Goal: Task Accomplishment & Management: Use online tool/utility

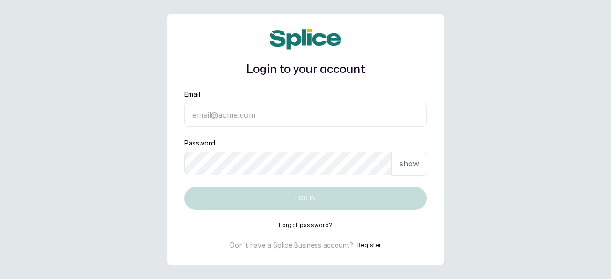
type input "cncbygboynails@gmail.com"
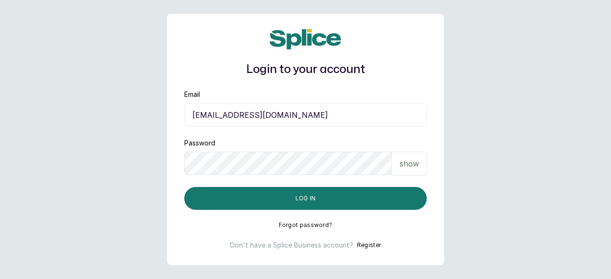
click at [414, 166] on p "show" at bounding box center [410, 163] width 20 height 11
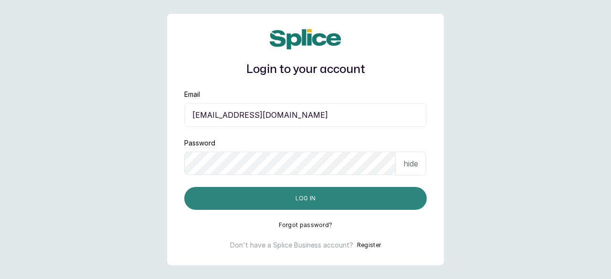
click at [296, 202] on button "Log in" at bounding box center [305, 198] width 243 height 23
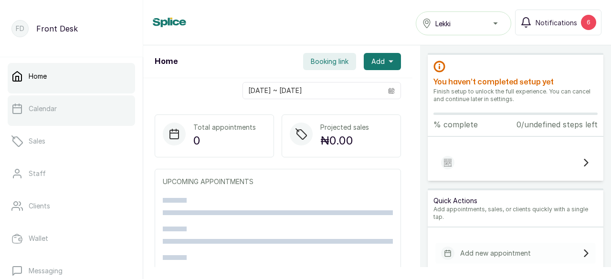
click at [63, 109] on link "Calendar" at bounding box center [72, 109] width 128 height 27
